Goal: Transaction & Acquisition: Purchase product/service

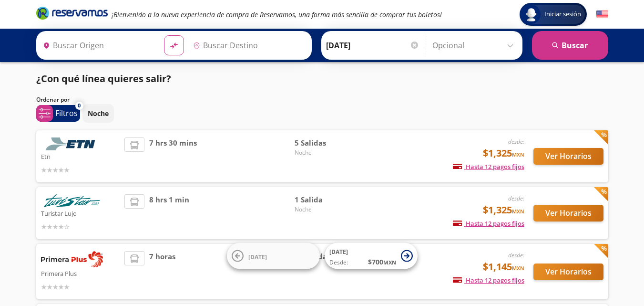
type input "[GEOGRAPHIC_DATA], [GEOGRAPHIC_DATA]"
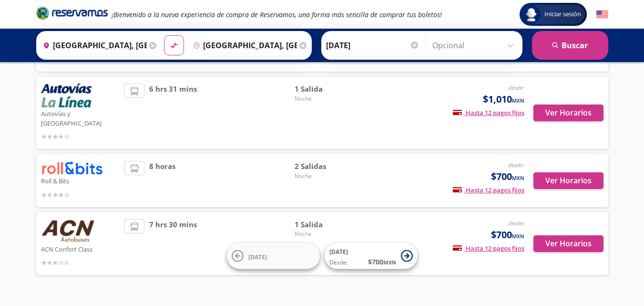
scroll to position [228, 0]
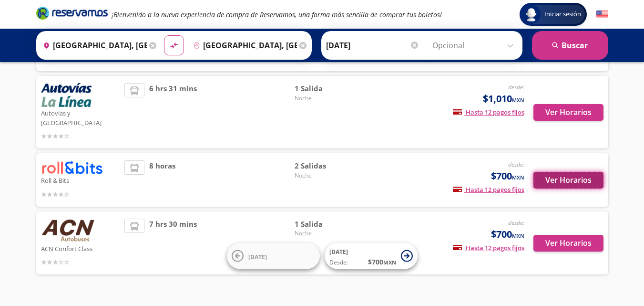
click at [583, 172] on button "Ver Horarios" at bounding box center [569, 180] width 70 height 17
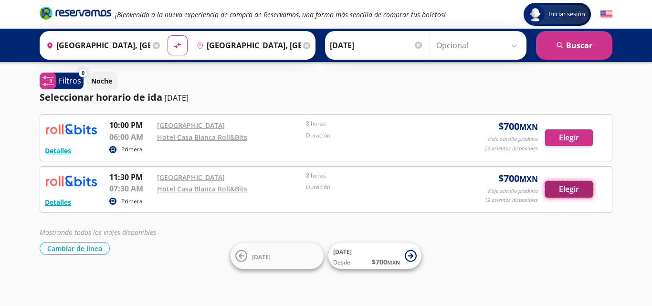
click at [572, 191] on button "Elegir" at bounding box center [569, 189] width 48 height 17
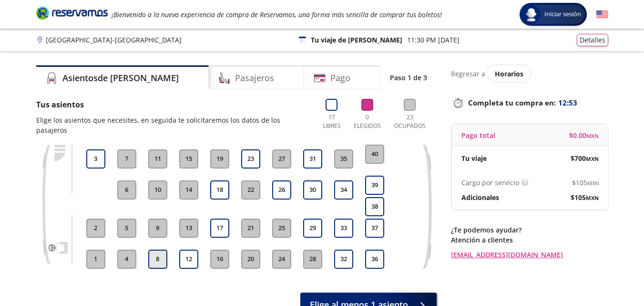
click at [155, 251] on button "8" at bounding box center [157, 258] width 19 height 19
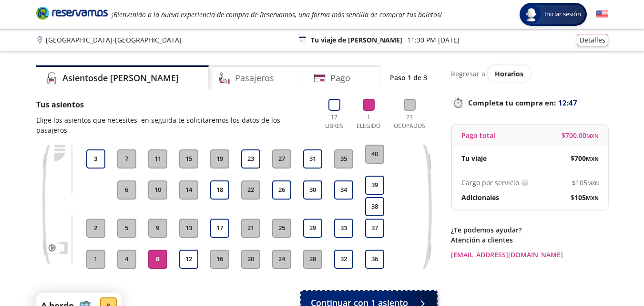
click at [374, 296] on span "Continuar con 1 asiento" at bounding box center [359, 302] width 97 height 13
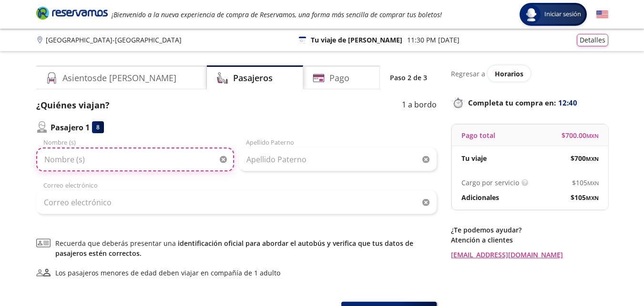
click at [95, 162] on input "Nombre (s)" at bounding box center [135, 159] width 198 height 24
type input "[PERSON_NAME]"
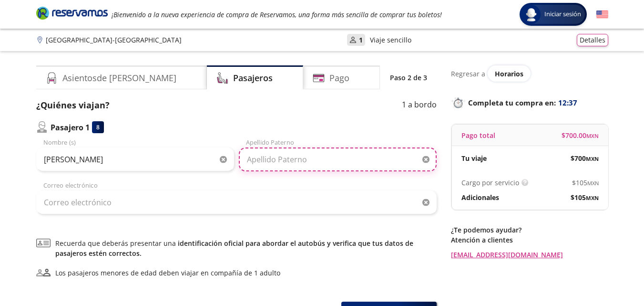
click at [271, 161] on input "Apellido Paterno" at bounding box center [338, 159] width 198 height 24
type input "[PERSON_NAME]"
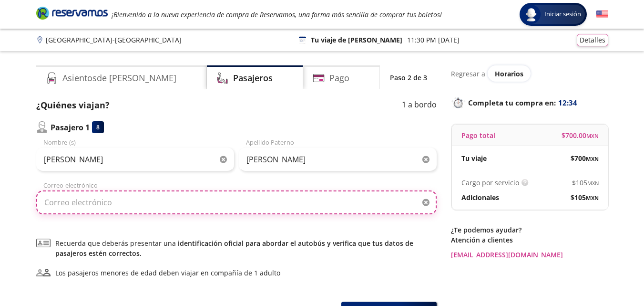
click at [92, 207] on input "Correo electrónico" at bounding box center [236, 202] width 401 height 24
type input "[EMAIL_ADDRESS][DOMAIN_NAME]"
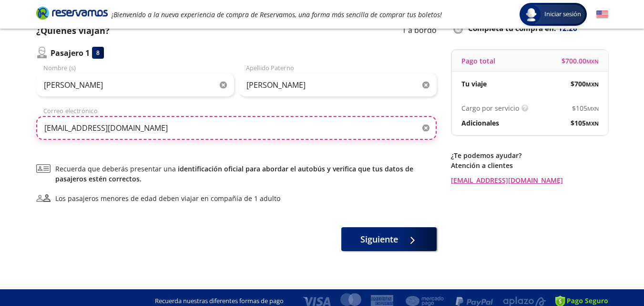
scroll to position [82, 0]
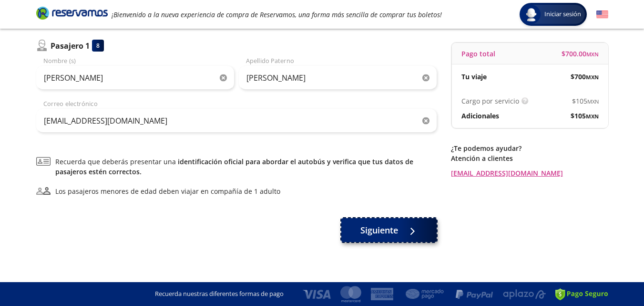
click at [415, 233] on icon at bounding box center [411, 231] width 7 height 7
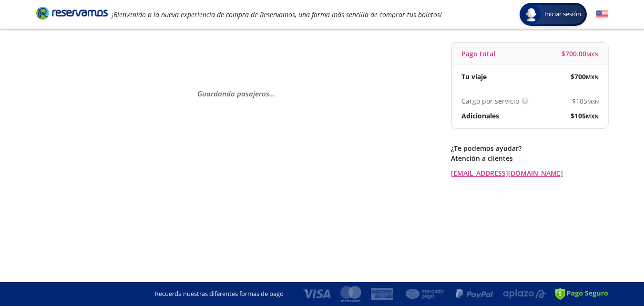
scroll to position [0, 0]
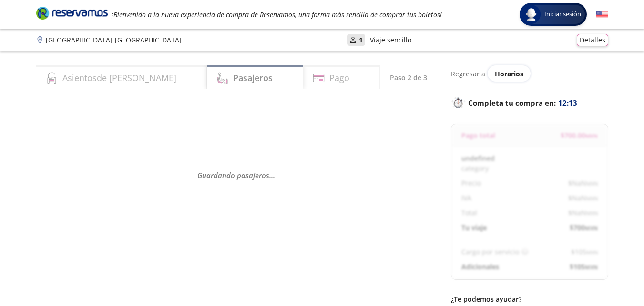
select select "MX"
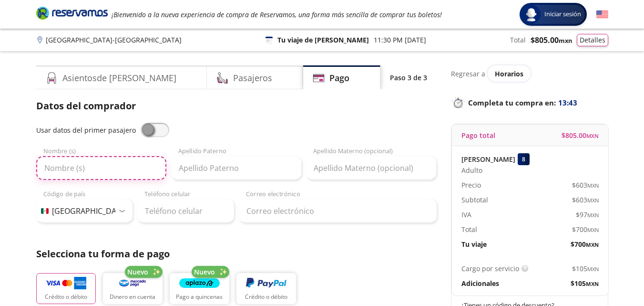
click at [75, 167] on input "Nombre (s)" at bounding box center [101, 168] width 130 height 24
type input "[PERSON_NAME]"
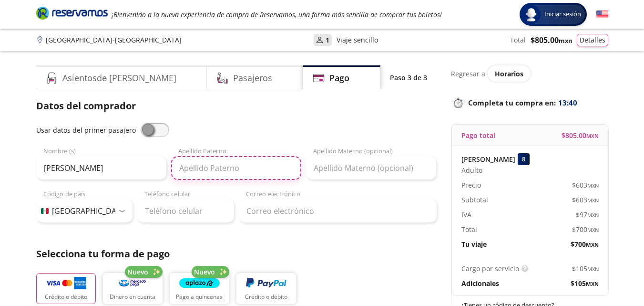
click at [216, 166] on input "Apellido Paterno" at bounding box center [236, 168] width 130 height 24
type input "[PERSON_NAME]"
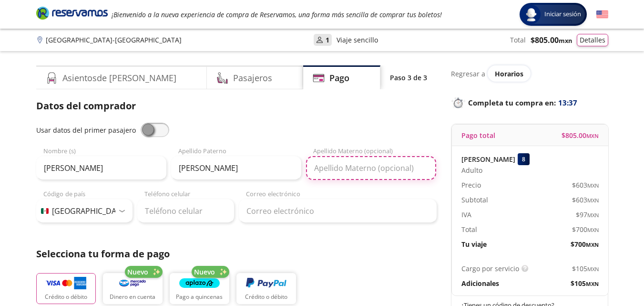
click at [337, 166] on input "Apellido Materno (opcional)" at bounding box center [371, 168] width 130 height 24
type input "[PERSON_NAME]"
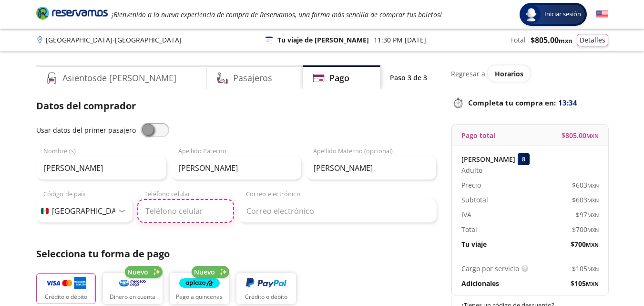
click at [182, 208] on input "Teléfono celular" at bounding box center [185, 211] width 97 height 24
type input "33 2720 5255"
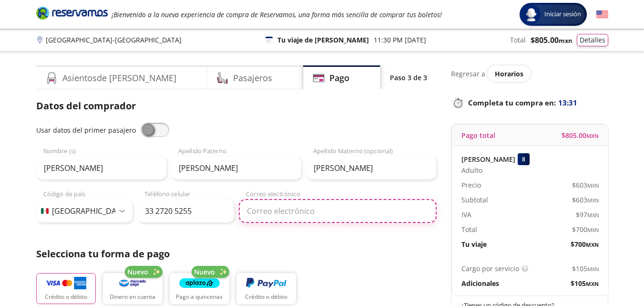
click at [288, 216] on input "Correo electrónico" at bounding box center [338, 211] width 198 height 24
type input "[EMAIL_ADDRESS][DOMAIN_NAME]"
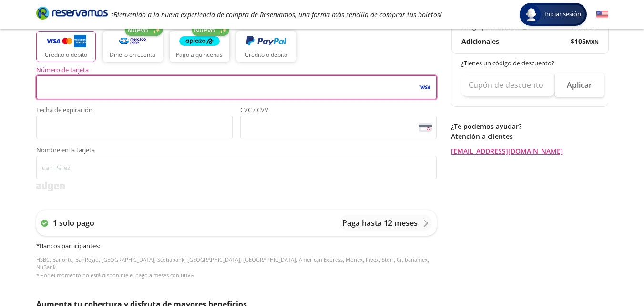
scroll to position [260, 0]
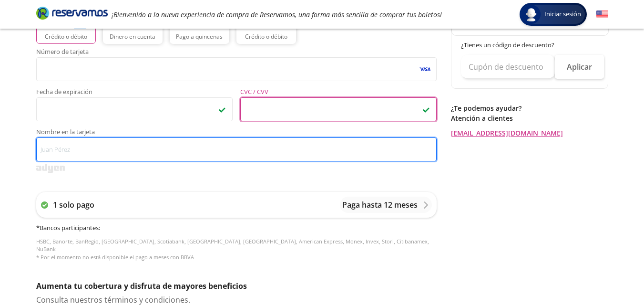
click at [112, 145] on input "Nombre en la tarjeta" at bounding box center [236, 149] width 401 height 24
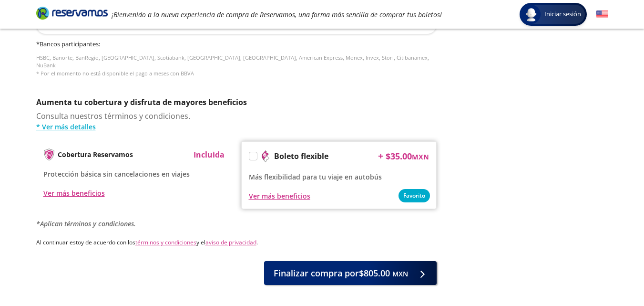
scroll to position [477, 0]
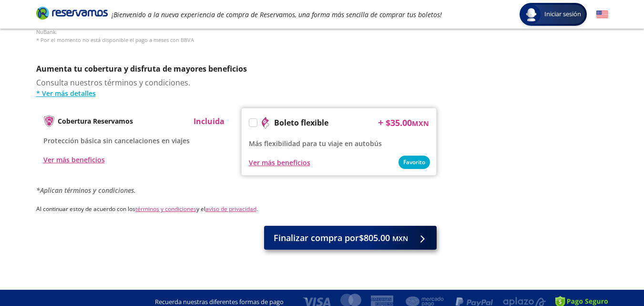
type input "[PERSON_NAME]"
click at [392, 235] on span "Finalizar compra por $805.00 MXN" at bounding box center [341, 237] width 135 height 13
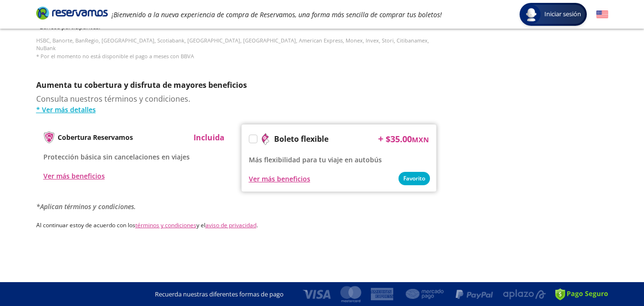
scroll to position [0, 0]
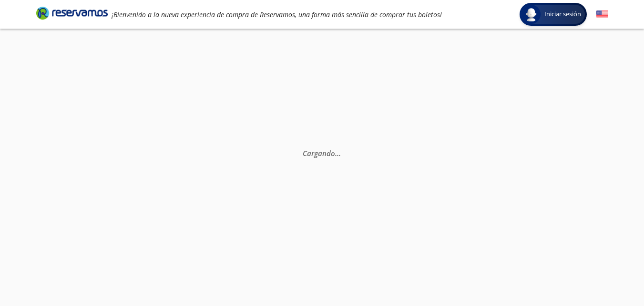
select select "MX"
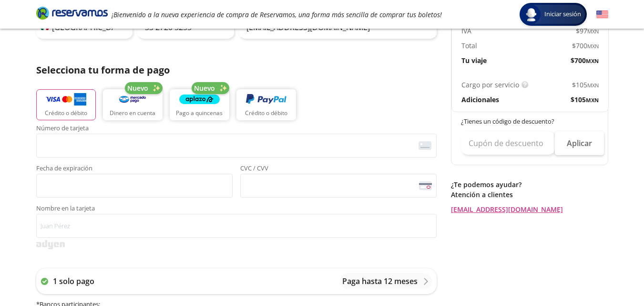
scroll to position [185, 0]
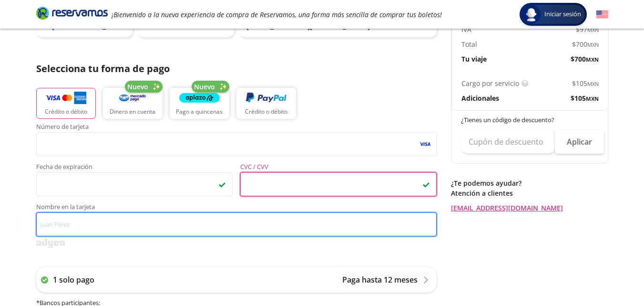
click at [234, 227] on input "Nombre en la tarjeta" at bounding box center [236, 224] width 401 height 24
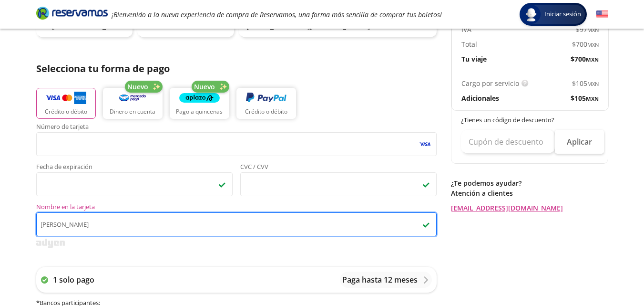
type input "[PERSON_NAME]"
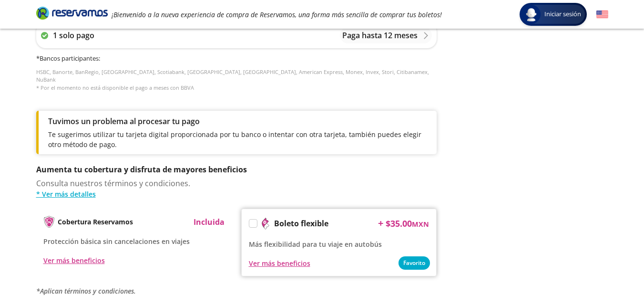
scroll to position [530, 0]
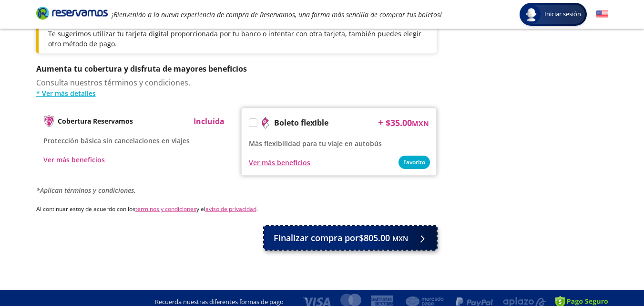
click at [402, 234] on small "MXN" at bounding box center [401, 238] width 16 height 9
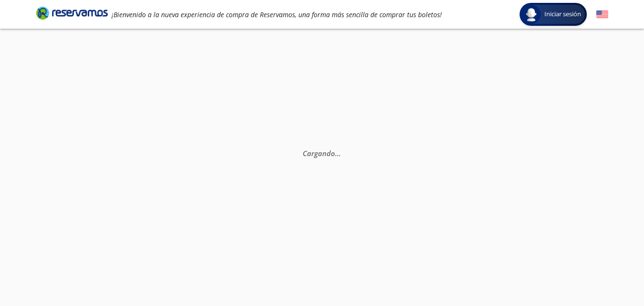
scroll to position [0, 0]
select select "MX"
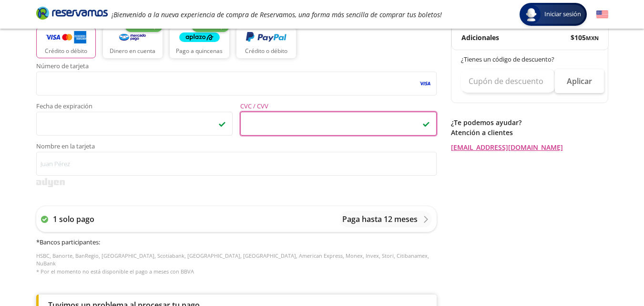
scroll to position [249, 0]
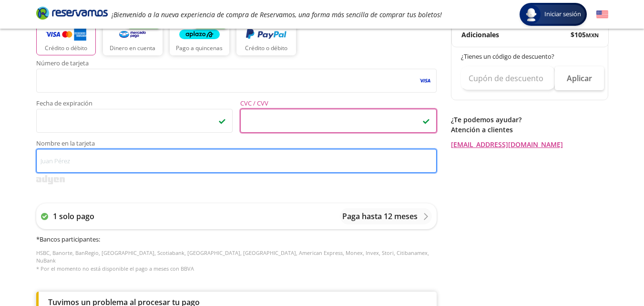
click at [203, 155] on input "Nombre en la tarjeta" at bounding box center [236, 161] width 401 height 24
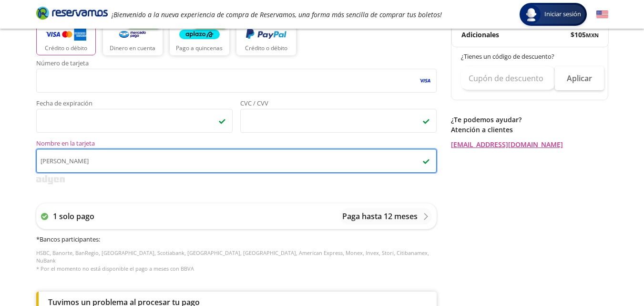
type input "[PERSON_NAME]"
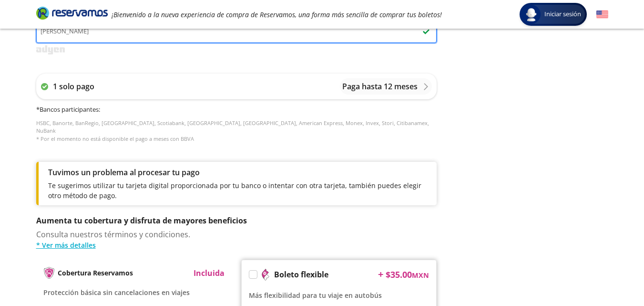
scroll to position [530, 0]
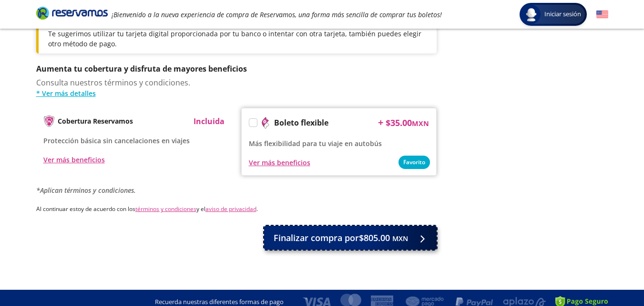
click at [380, 232] on span "Finalizar compra por $805.00 MXN" at bounding box center [341, 237] width 135 height 13
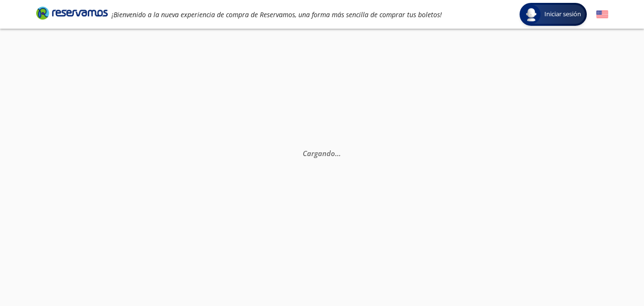
scroll to position [0, 0]
select select "MX"
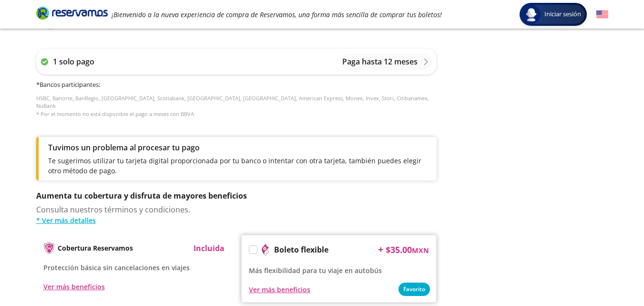
scroll to position [411, 0]
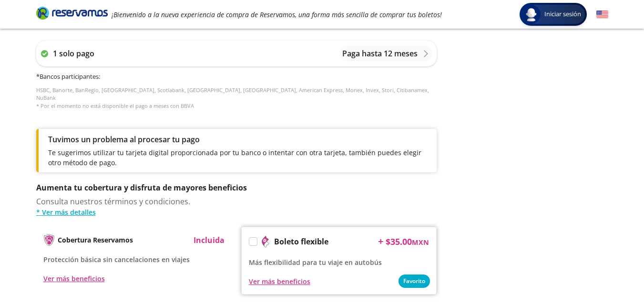
drag, startPoint x: 643, startPoint y: 162, endPoint x: 642, endPoint y: 141, distance: 20.5
click at [642, 141] on div "Group 9 Created with Sketch. Pago [GEOGRAPHIC_DATA] - [GEOGRAPHIC_DATA] Iniciar…" at bounding box center [322, 10] width 644 height 843
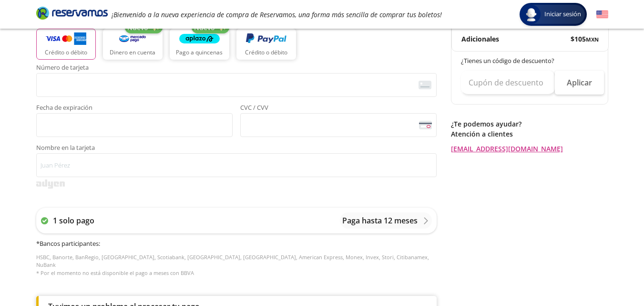
scroll to position [243, 0]
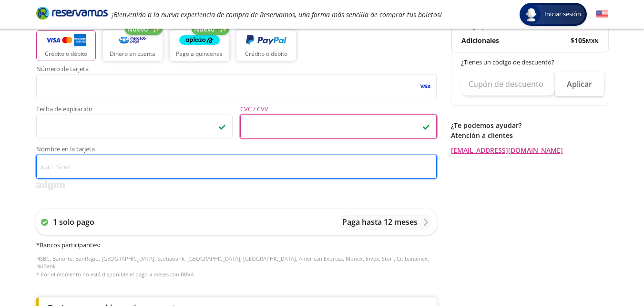
click at [217, 172] on input "Nombre en la tarjeta" at bounding box center [236, 167] width 401 height 24
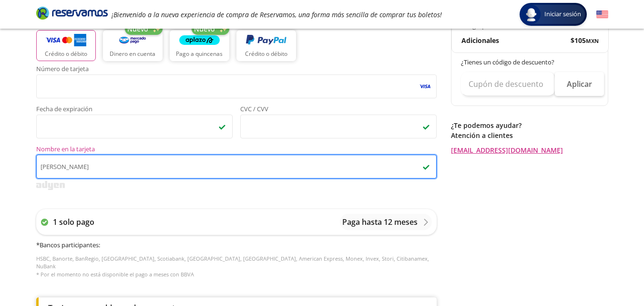
type input "[PERSON_NAME]"
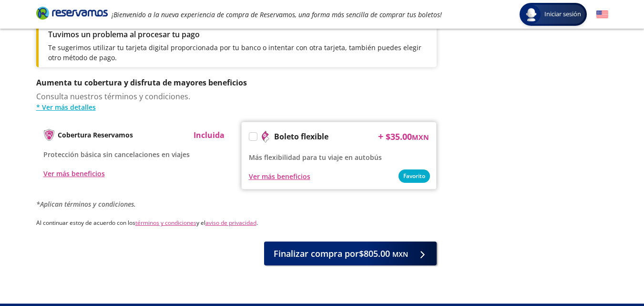
scroll to position [527, 0]
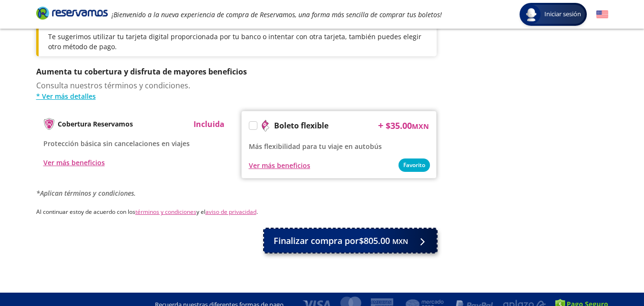
click at [405, 234] on span "Finalizar compra por $805.00 MXN" at bounding box center [341, 240] width 135 height 13
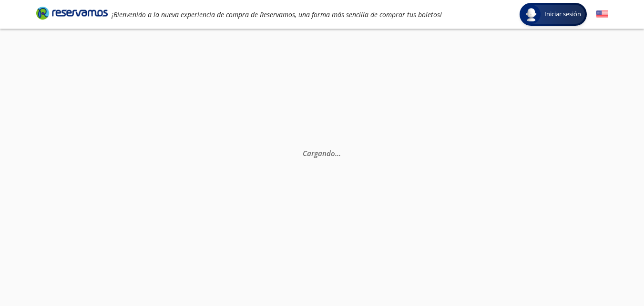
scroll to position [0, 0]
select select "MX"
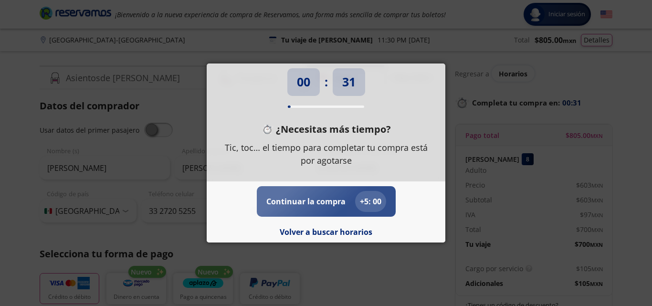
click at [332, 200] on p "Continuar la compra" at bounding box center [305, 201] width 79 height 11
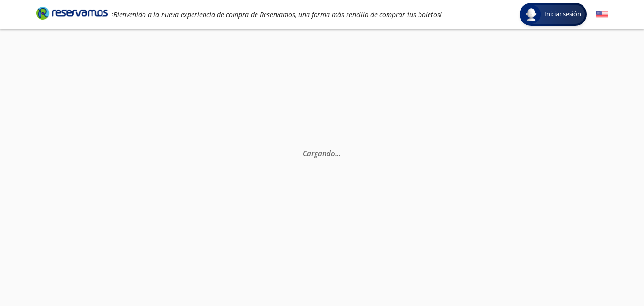
select select "MX"
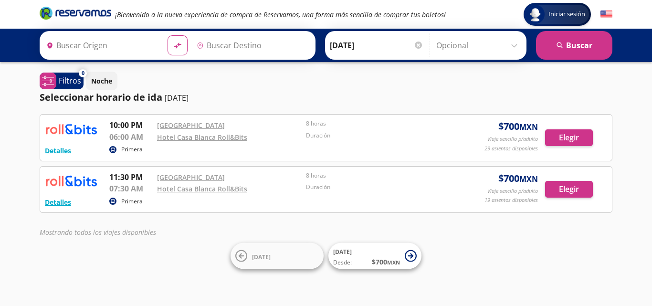
type input "[GEOGRAPHIC_DATA], [GEOGRAPHIC_DATA]"
type input "Hotel Casa [PERSON_NAME] Roll&bits, [GEOGRAPHIC_DATA]"
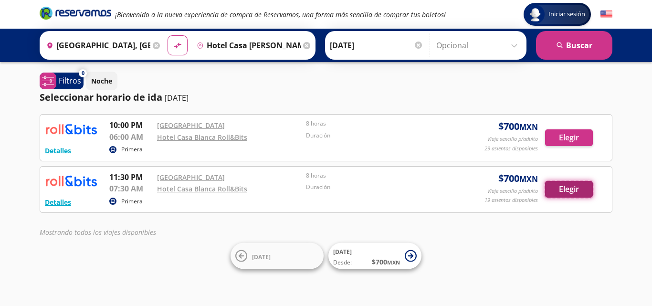
click at [582, 185] on button "Elegir" at bounding box center [569, 189] width 48 height 17
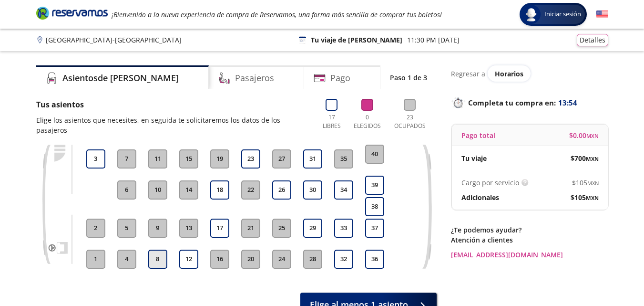
click at [156, 251] on button "8" at bounding box center [157, 258] width 19 height 19
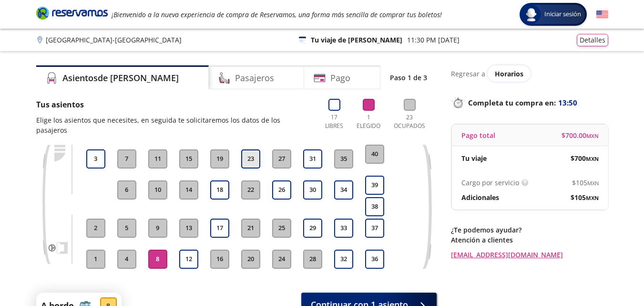
click at [252, 149] on button "23" at bounding box center [250, 158] width 19 height 19
click at [158, 249] on button "8" at bounding box center [157, 258] width 19 height 19
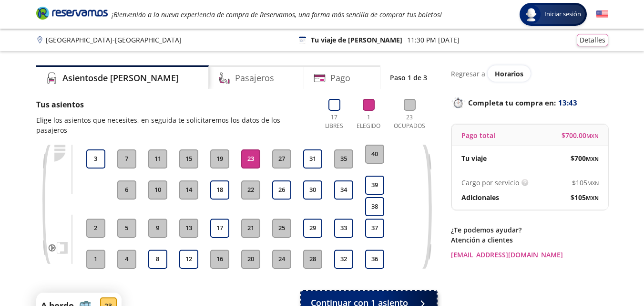
click at [356, 300] on button "Continuar con 1 asiento" at bounding box center [368, 303] width 135 height 24
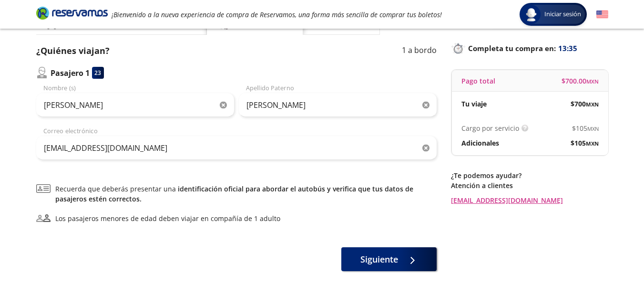
scroll to position [82, 0]
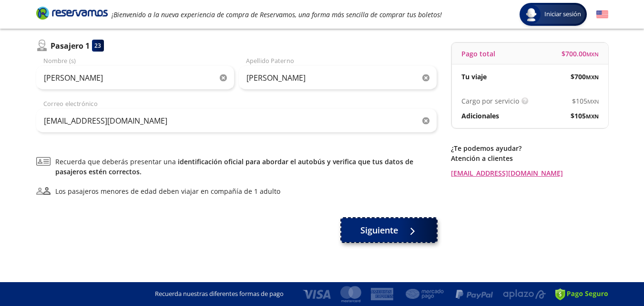
click at [409, 229] on icon at bounding box center [405, 231] width 7 height 7
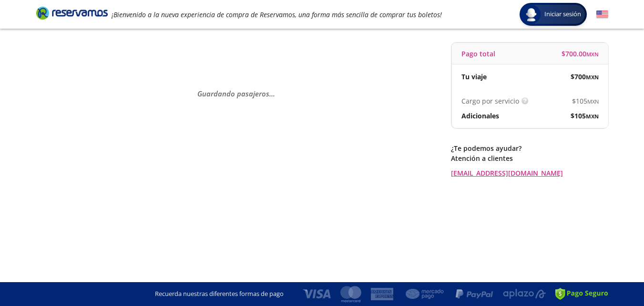
scroll to position [0, 0]
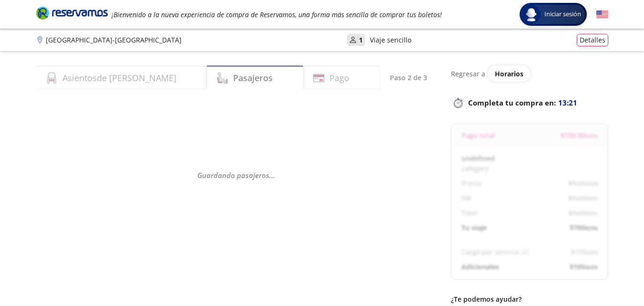
select select "MX"
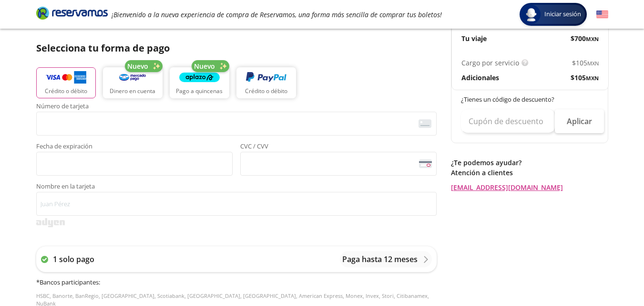
scroll to position [231, 0]
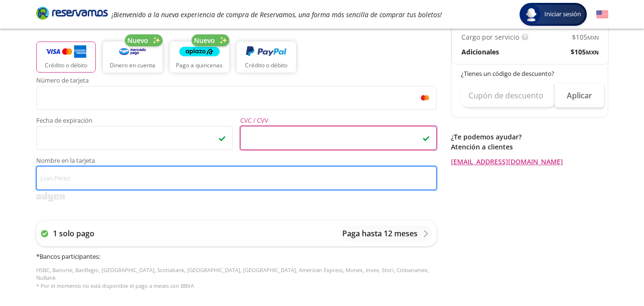
click at [155, 171] on input "Nombre en la tarjeta" at bounding box center [236, 178] width 401 height 24
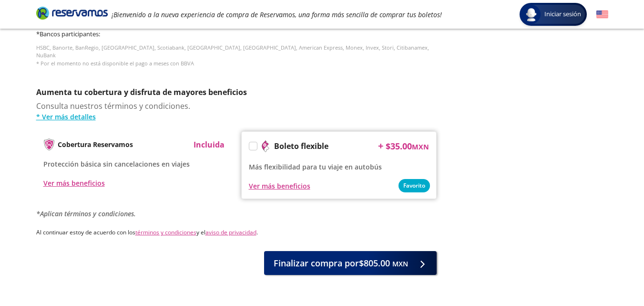
scroll to position [477, 0]
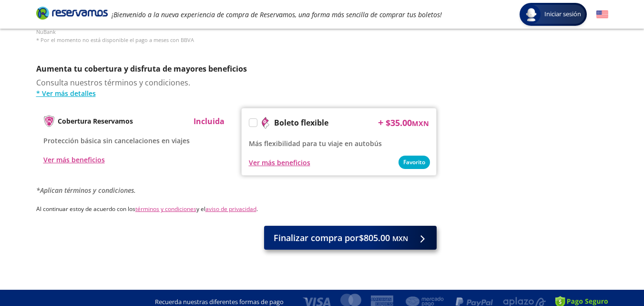
type input "[PERSON_NAME]"
click at [398, 234] on small "MXN" at bounding box center [401, 238] width 16 height 9
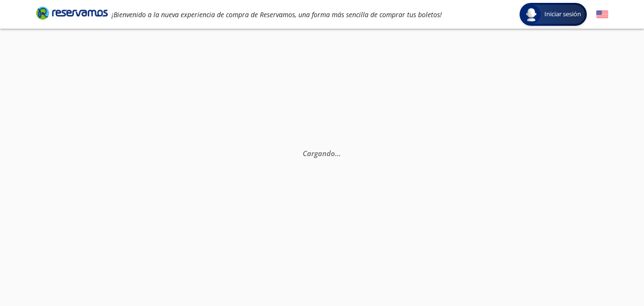
scroll to position [0, 0]
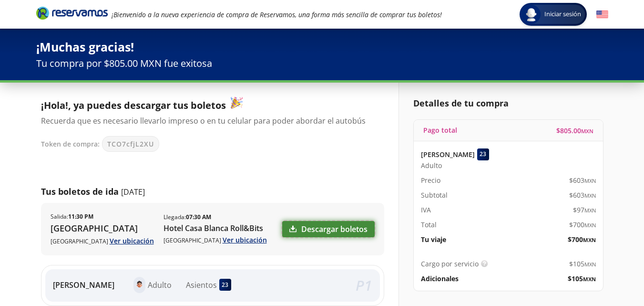
click at [322, 228] on link "Descargar boletos" at bounding box center [328, 229] width 93 height 16
